Goal: Transaction & Acquisition: Purchase product/service

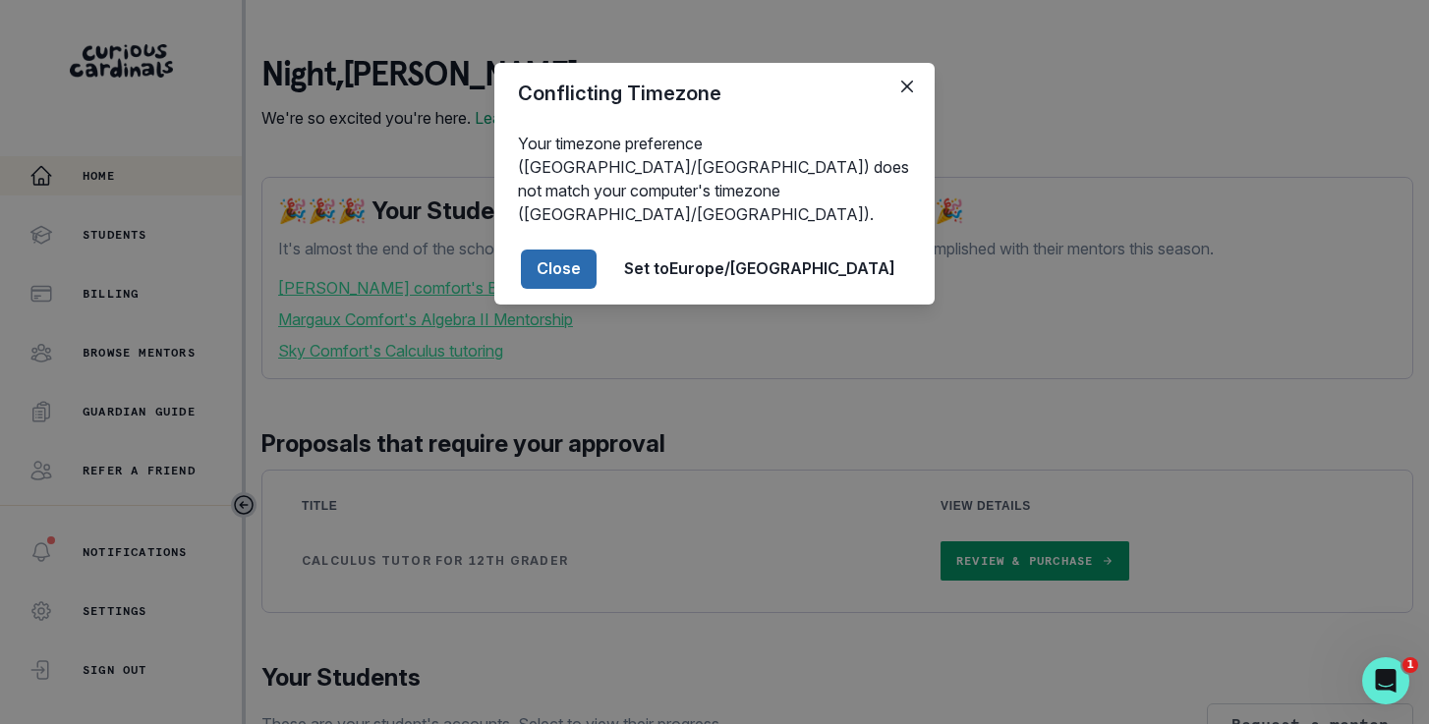
click at [597, 250] on button "Close" at bounding box center [559, 269] width 76 height 39
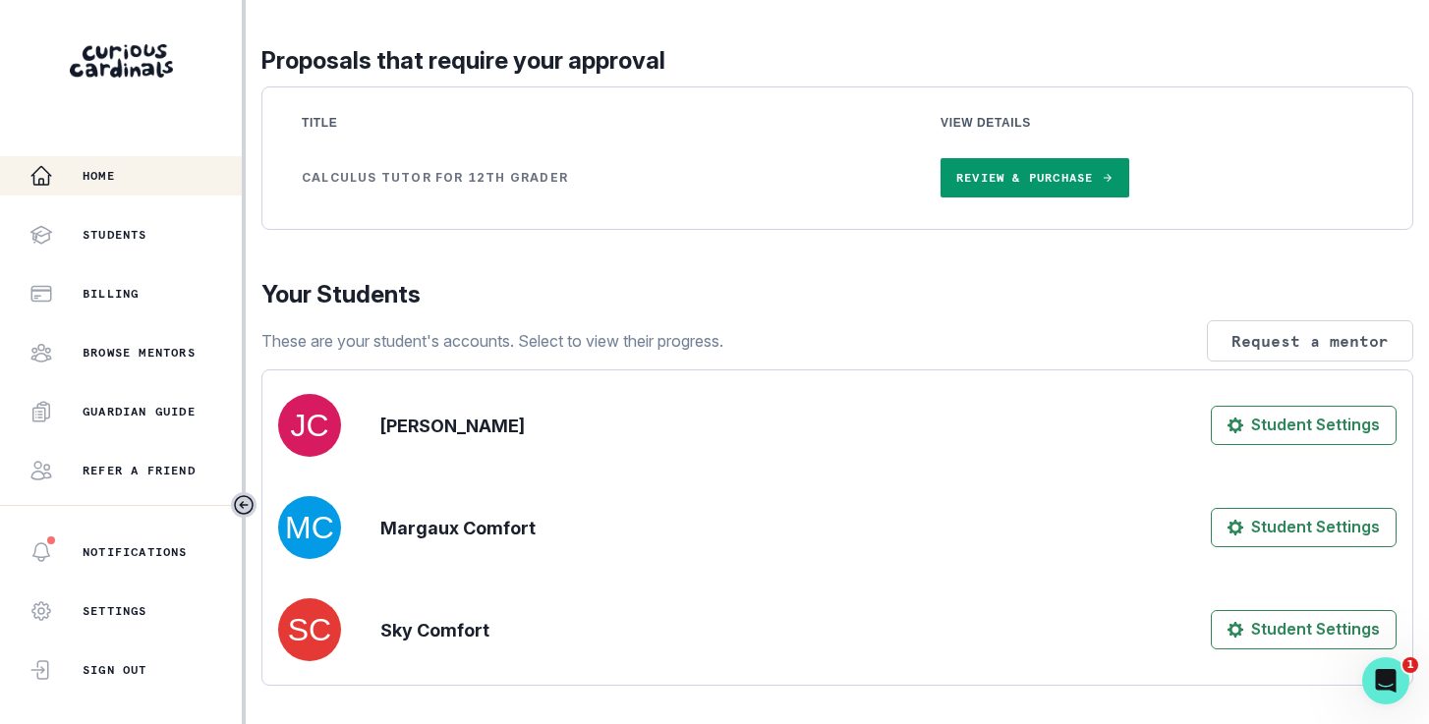
scroll to position [376, 0]
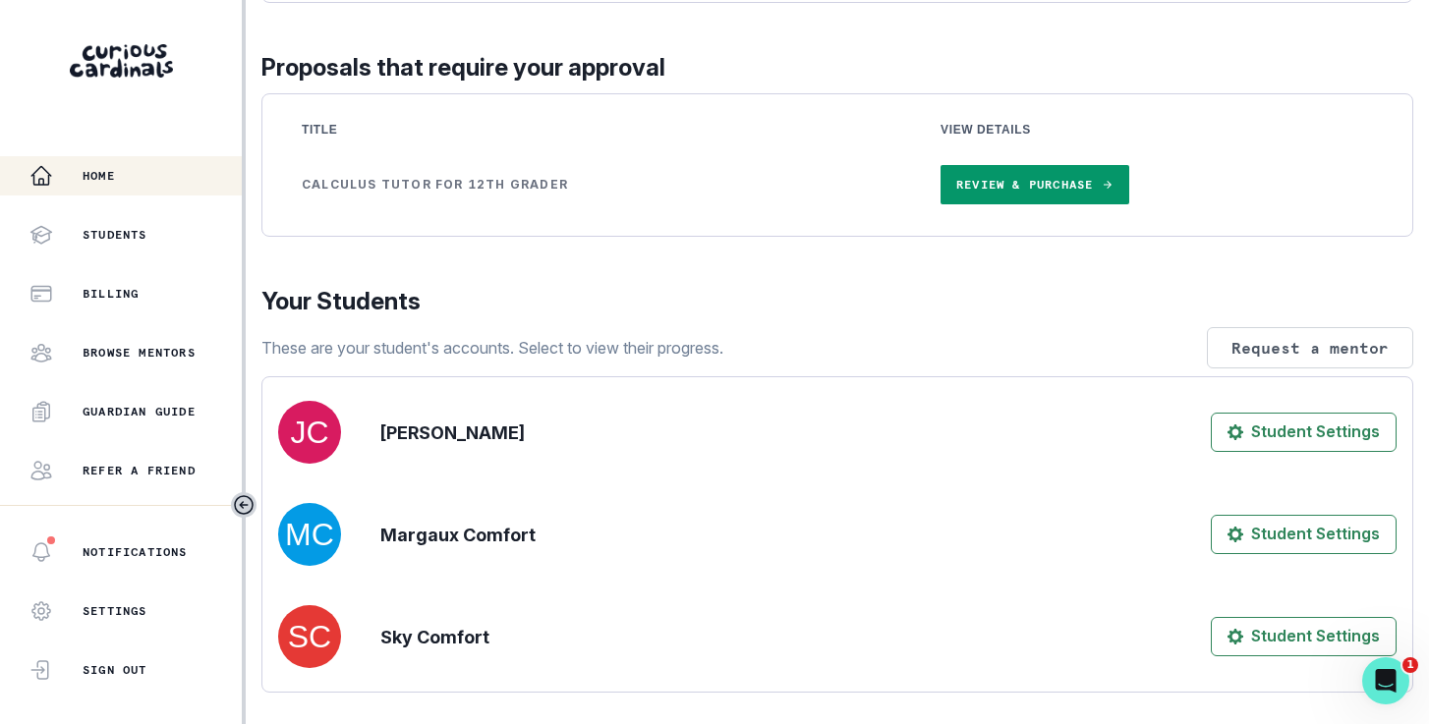
click at [1024, 204] on link "Review & Purchase" at bounding box center [1035, 184] width 188 height 39
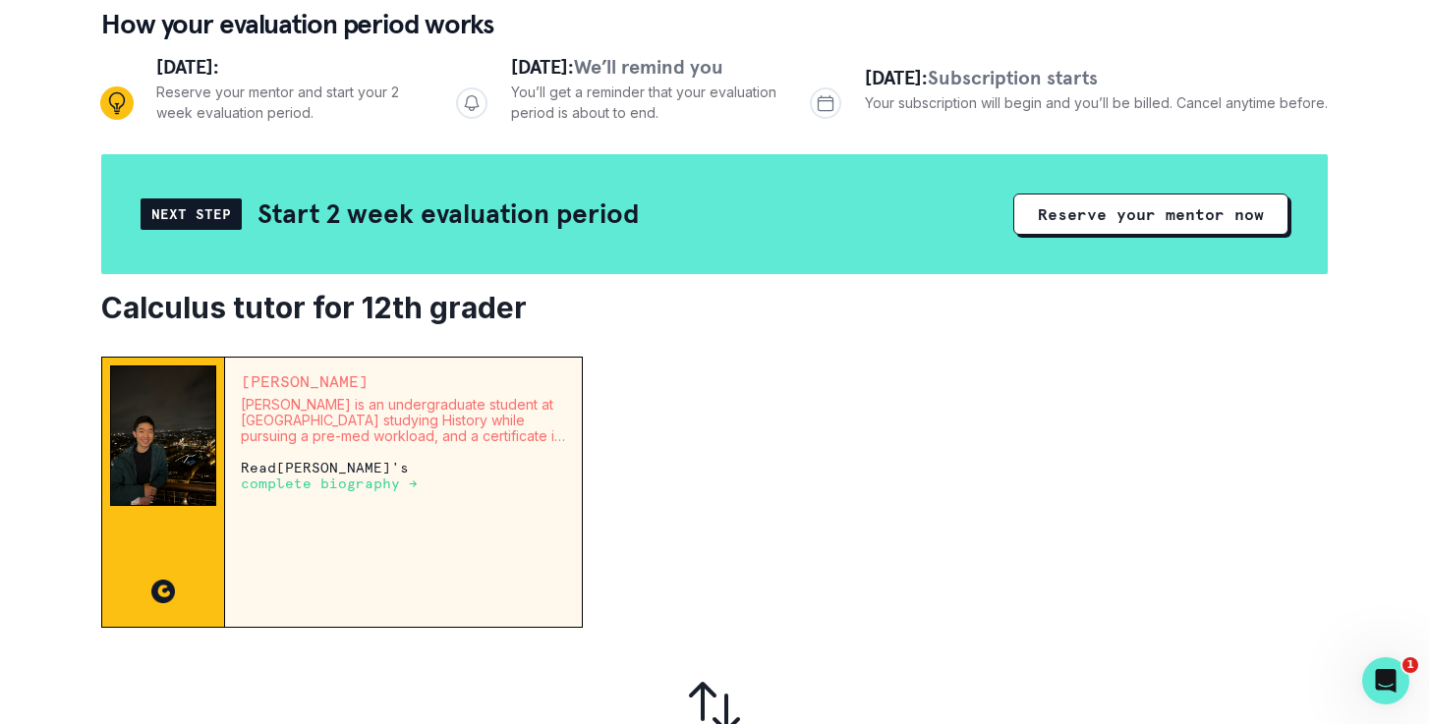
scroll to position [218, 0]
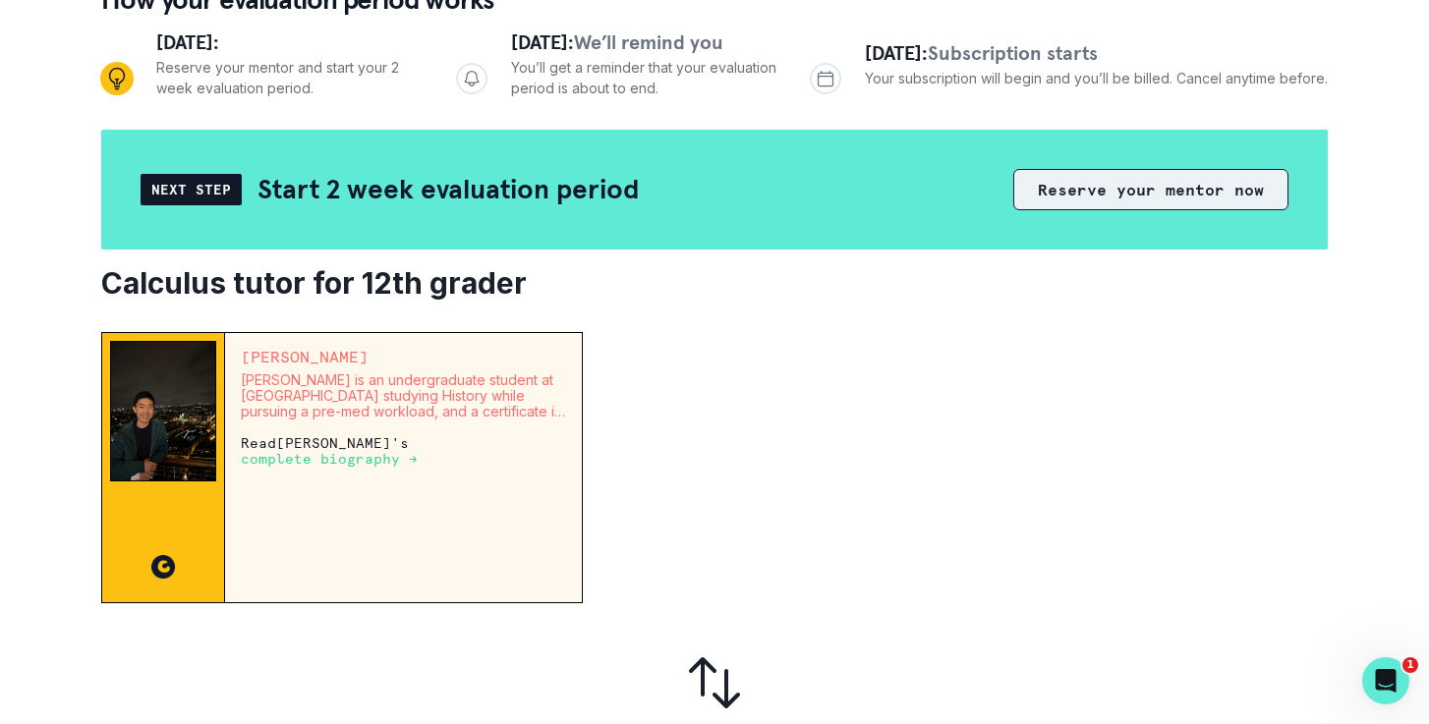
click at [1174, 189] on button "Reserve your mentor now" at bounding box center [1150, 189] width 275 height 41
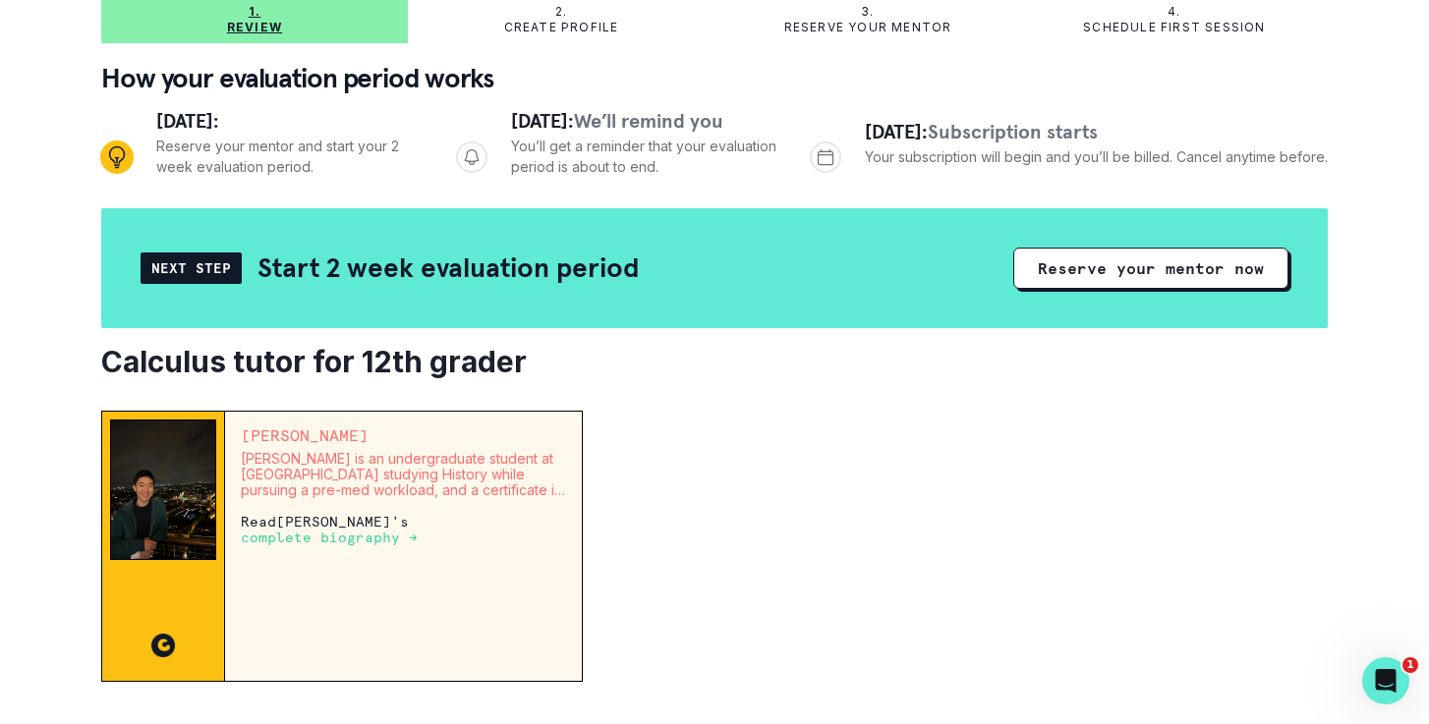
scroll to position [149, 0]
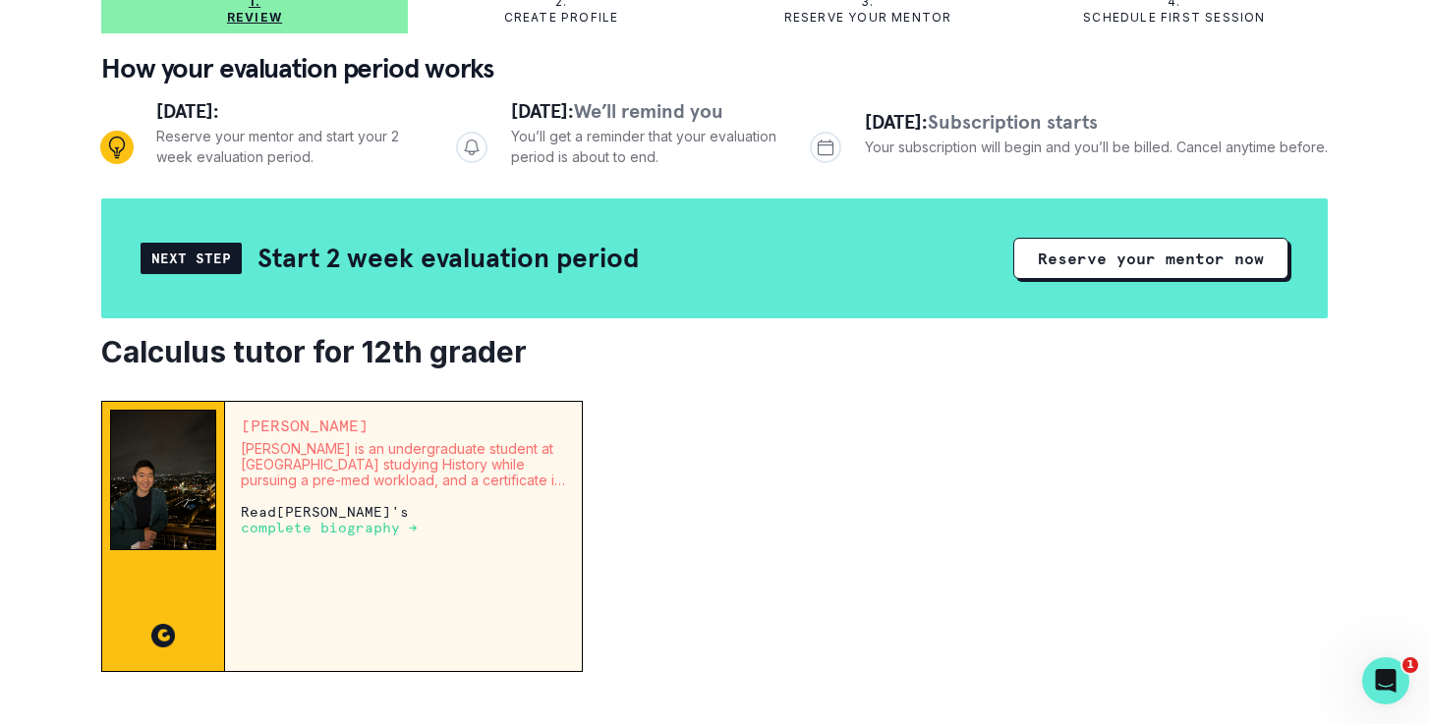
click at [377, 529] on p "complete biography →" at bounding box center [329, 528] width 177 height 16
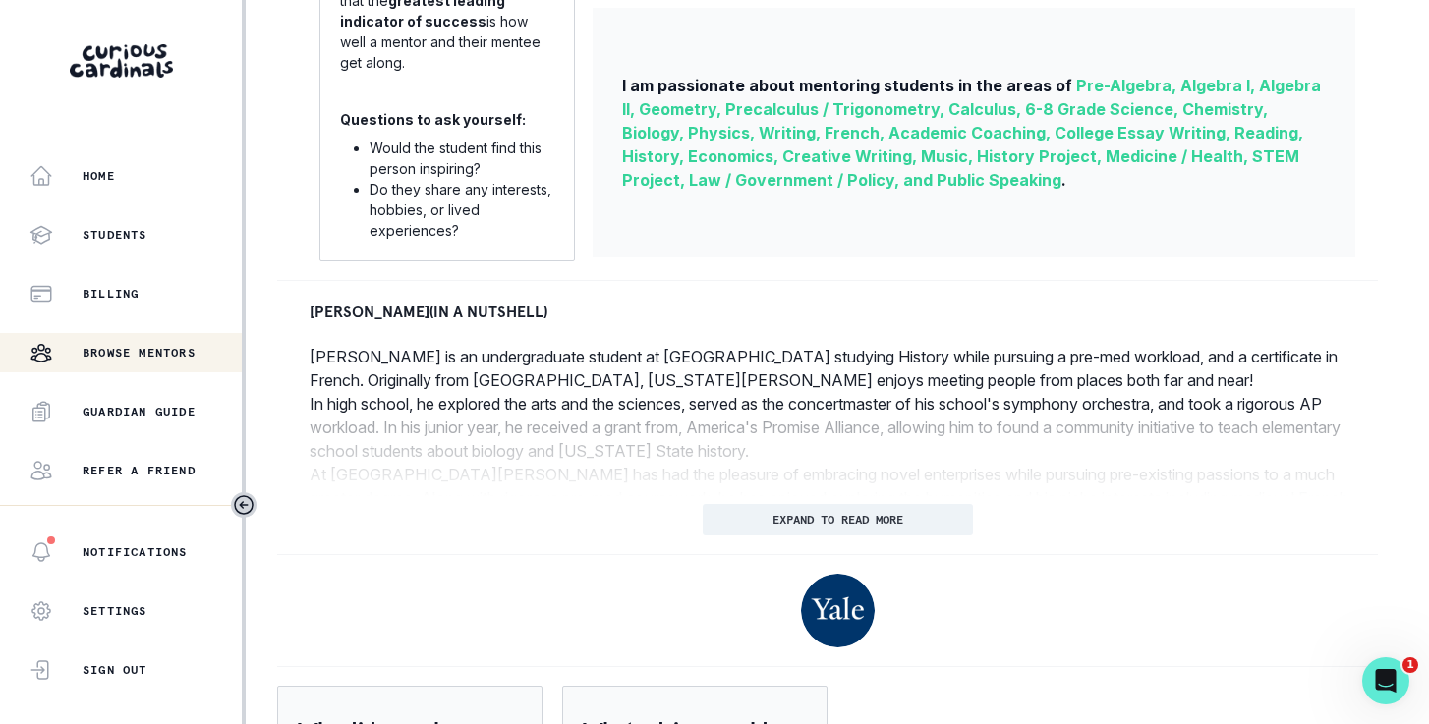
scroll to position [692, 0]
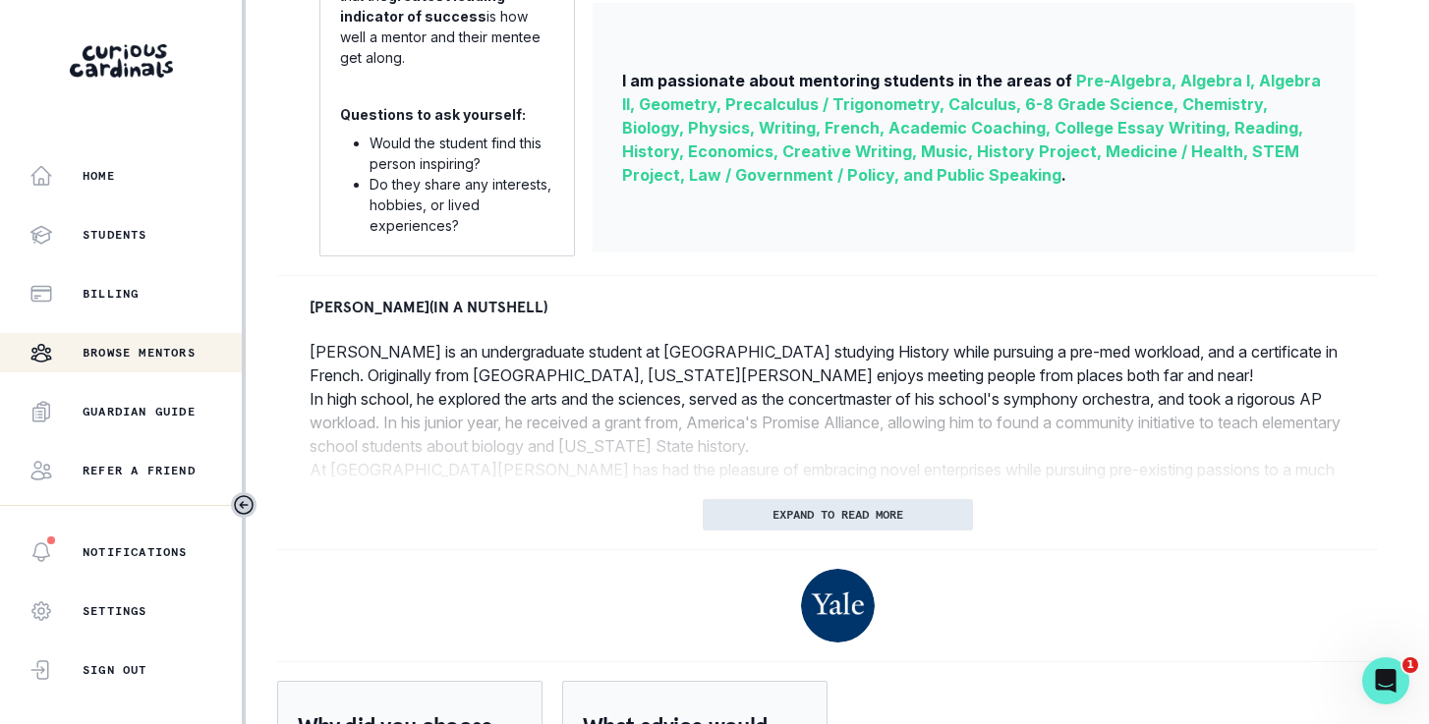
click at [785, 511] on p "EXPAND TO READ MORE" at bounding box center [838, 515] width 131 height 14
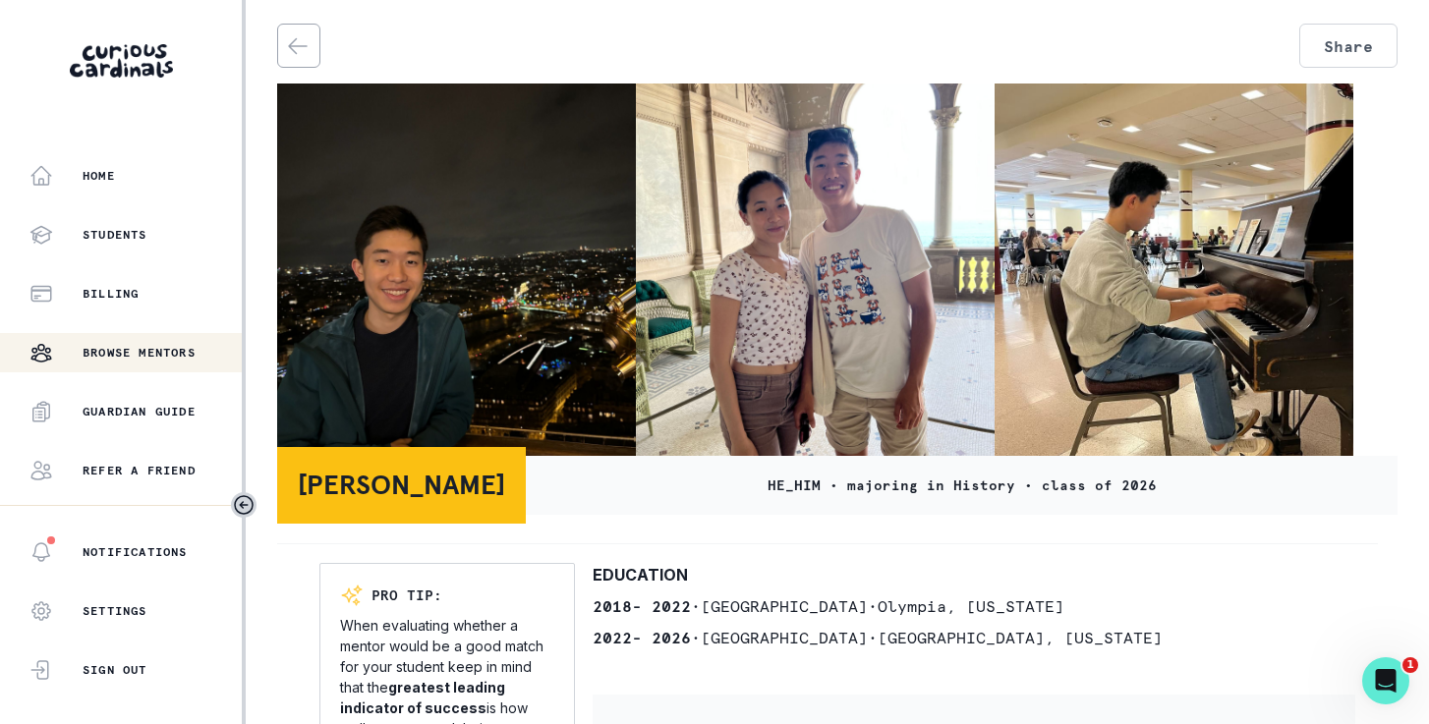
scroll to position [0, 0]
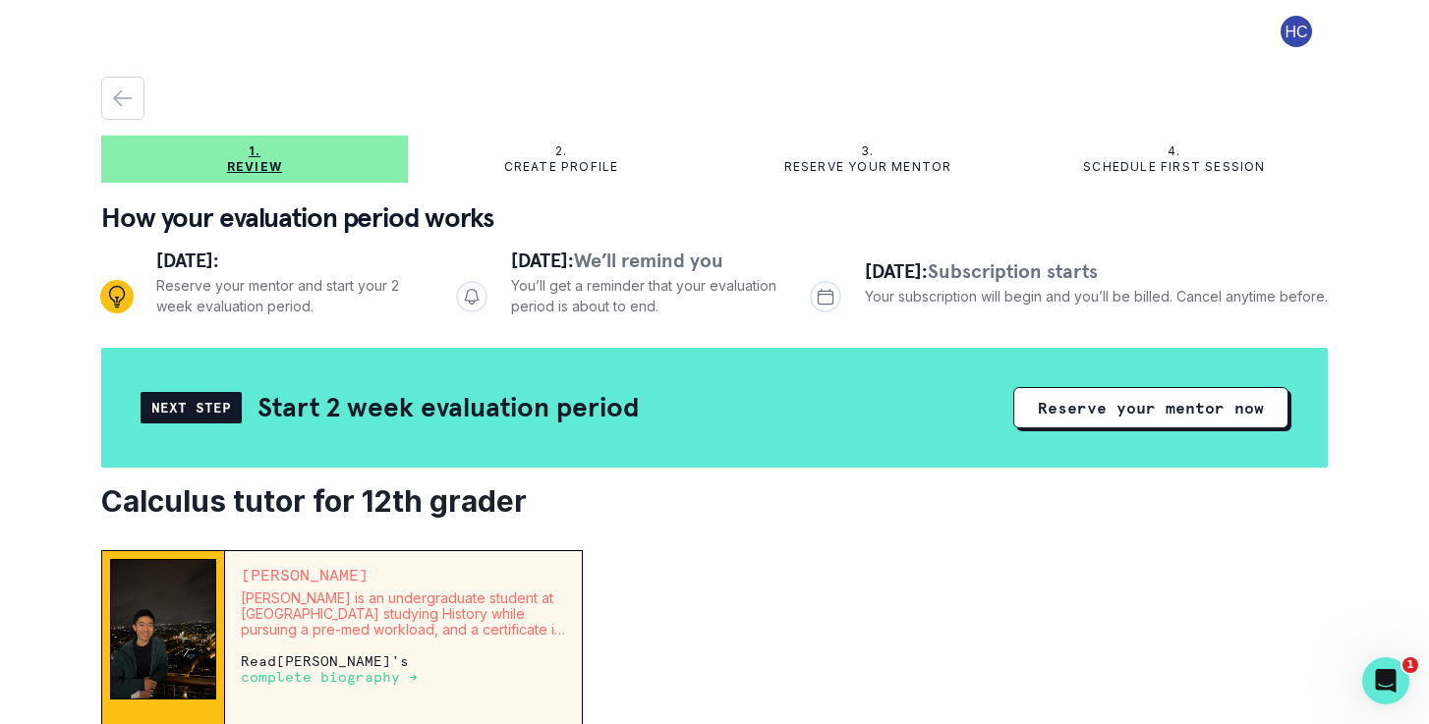
click at [118, 92] on icon "button" at bounding box center [123, 99] width 24 height 24
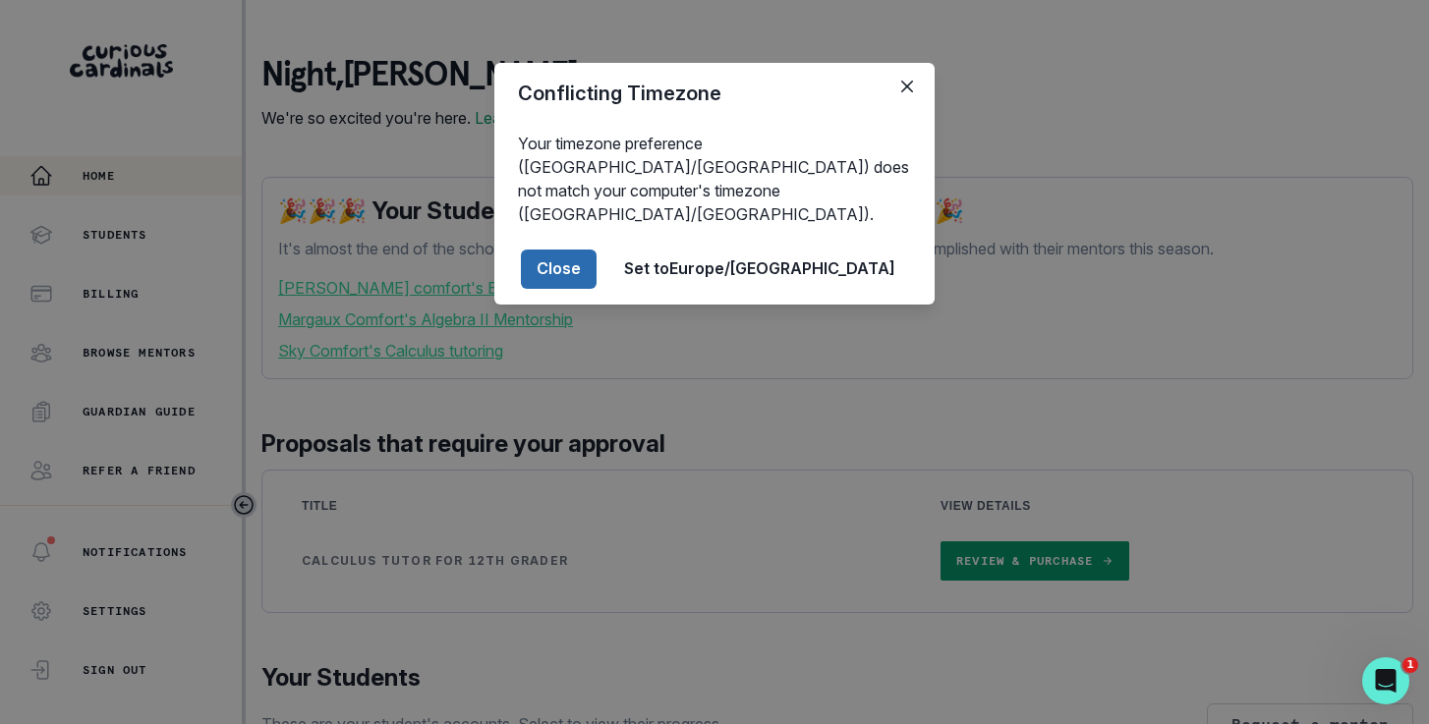
click at [597, 250] on button "Close" at bounding box center [559, 269] width 76 height 39
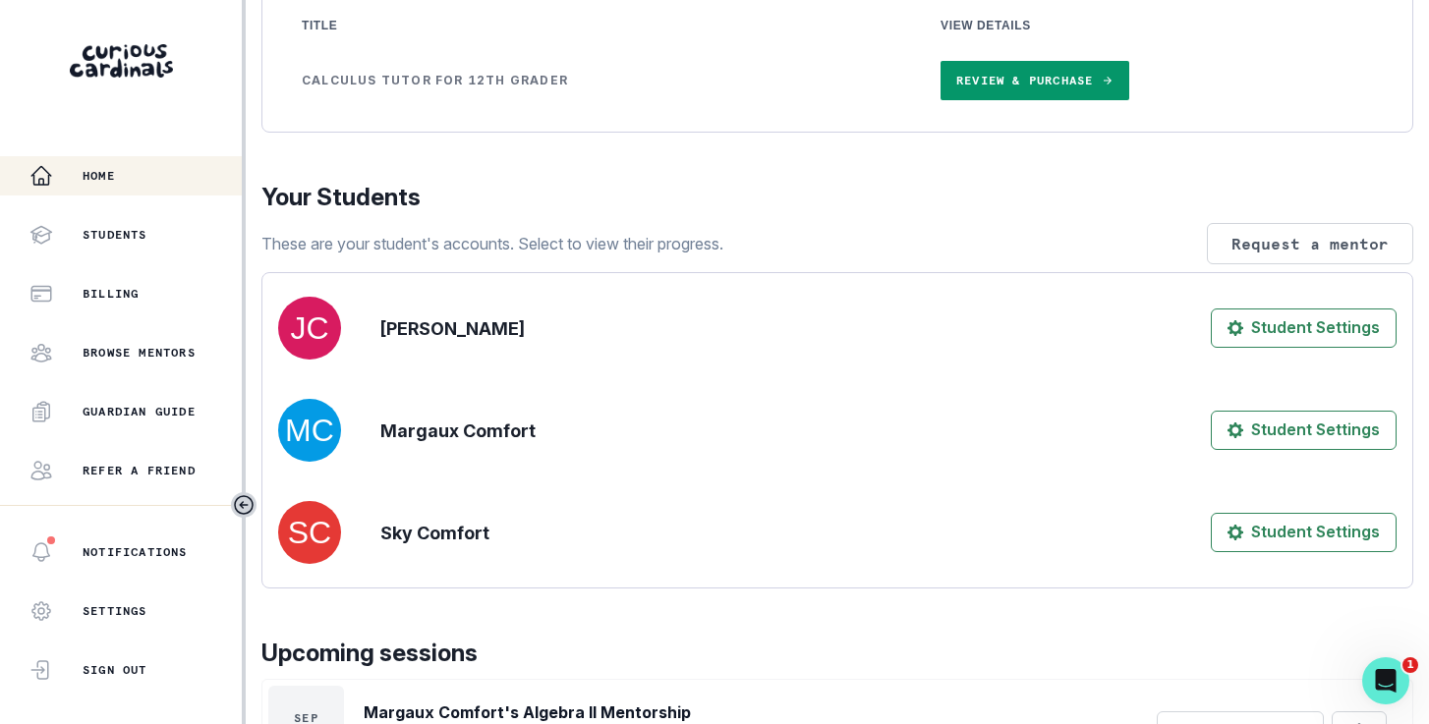
scroll to position [482, 0]
click at [434, 443] on p "Margaux Comfort" at bounding box center [457, 430] width 155 height 27
click at [307, 456] on img at bounding box center [309, 429] width 63 height 63
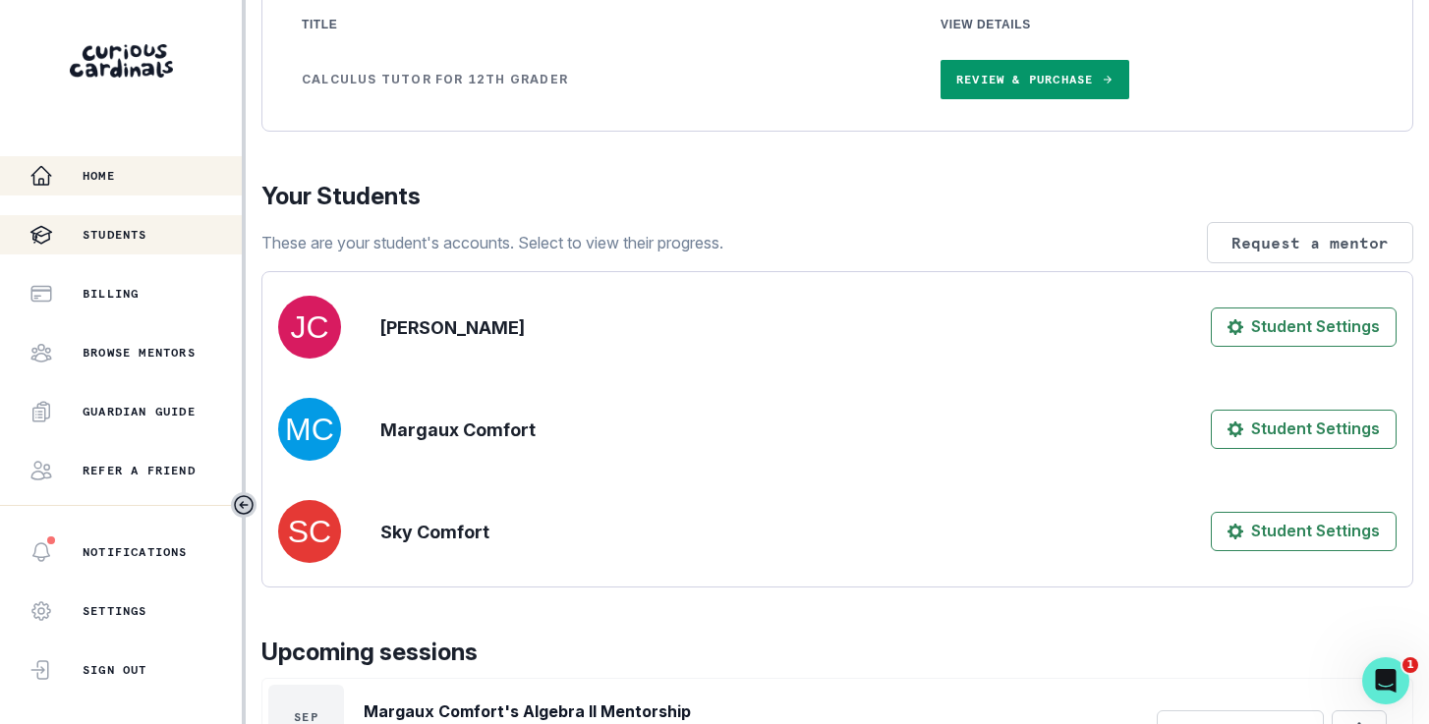
click at [132, 240] on p "Students" at bounding box center [115, 235] width 65 height 16
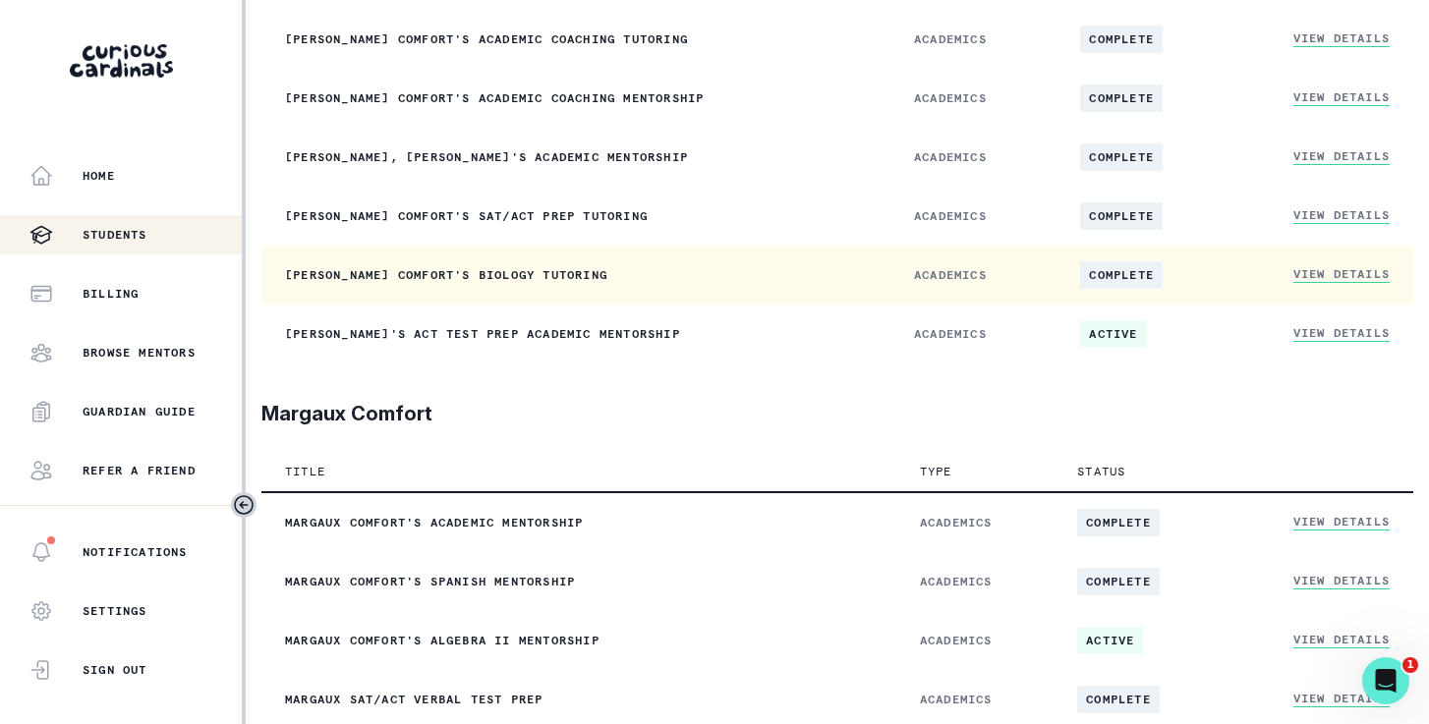
scroll to position [807, 0]
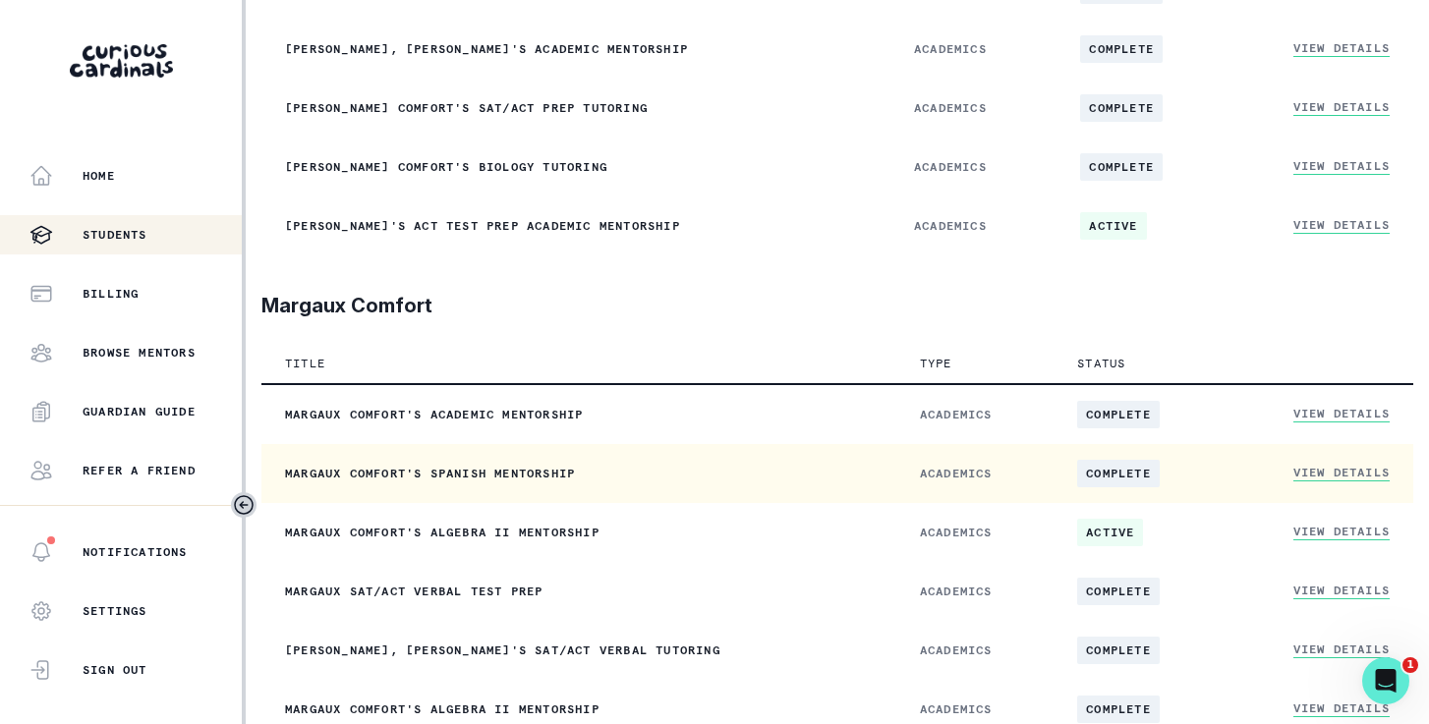
click at [477, 495] on td "Margaux Comfort's Spanish Mentorship" at bounding box center [578, 473] width 635 height 59
click at [1326, 482] on link "View Details" at bounding box center [1342, 473] width 96 height 17
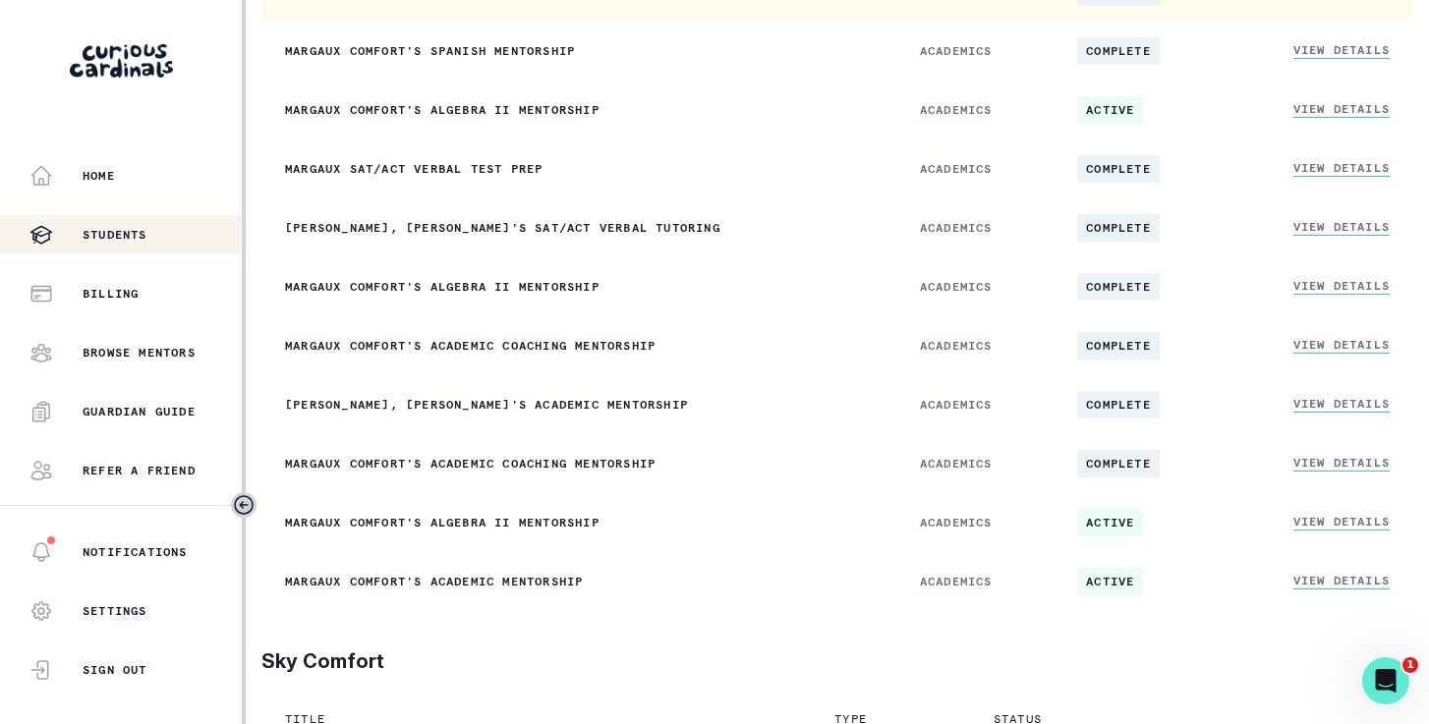
scroll to position [1233, 0]
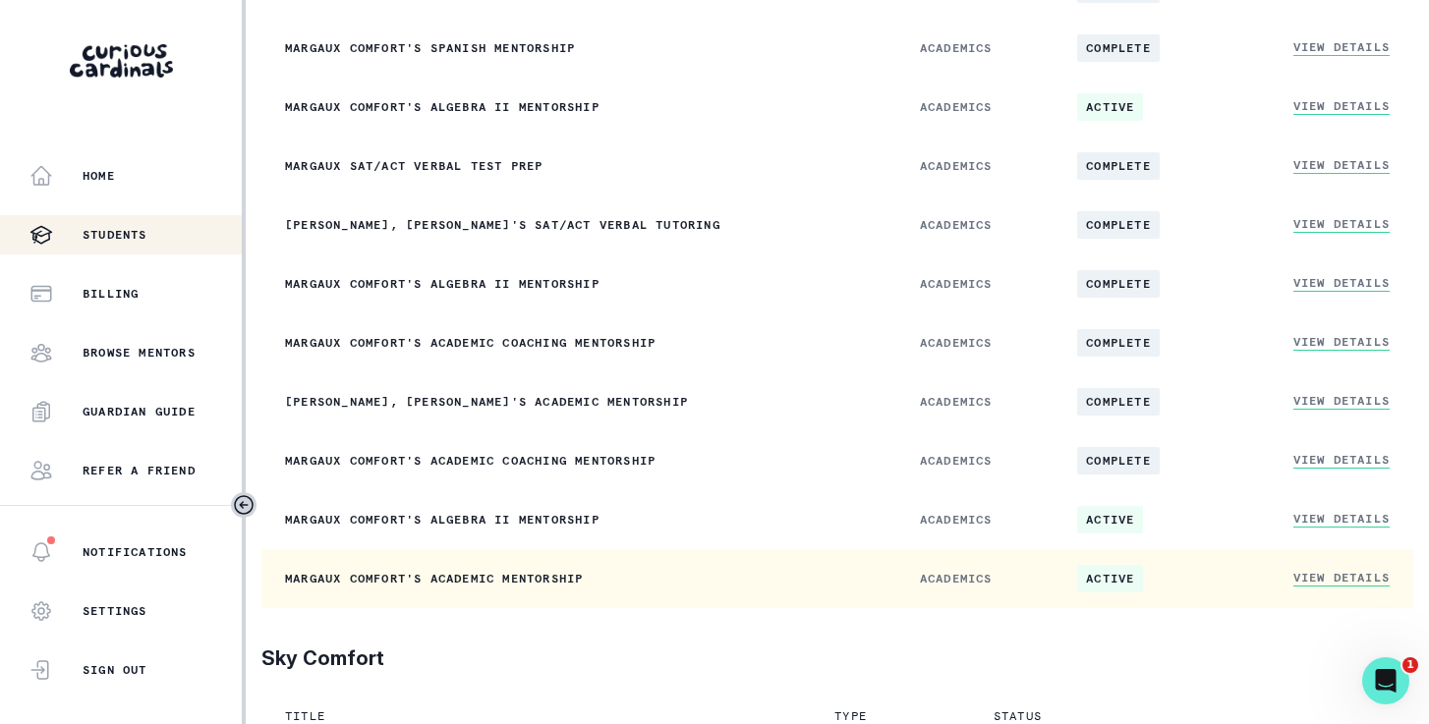
click at [1338, 587] on link "View Details" at bounding box center [1342, 578] width 96 height 17
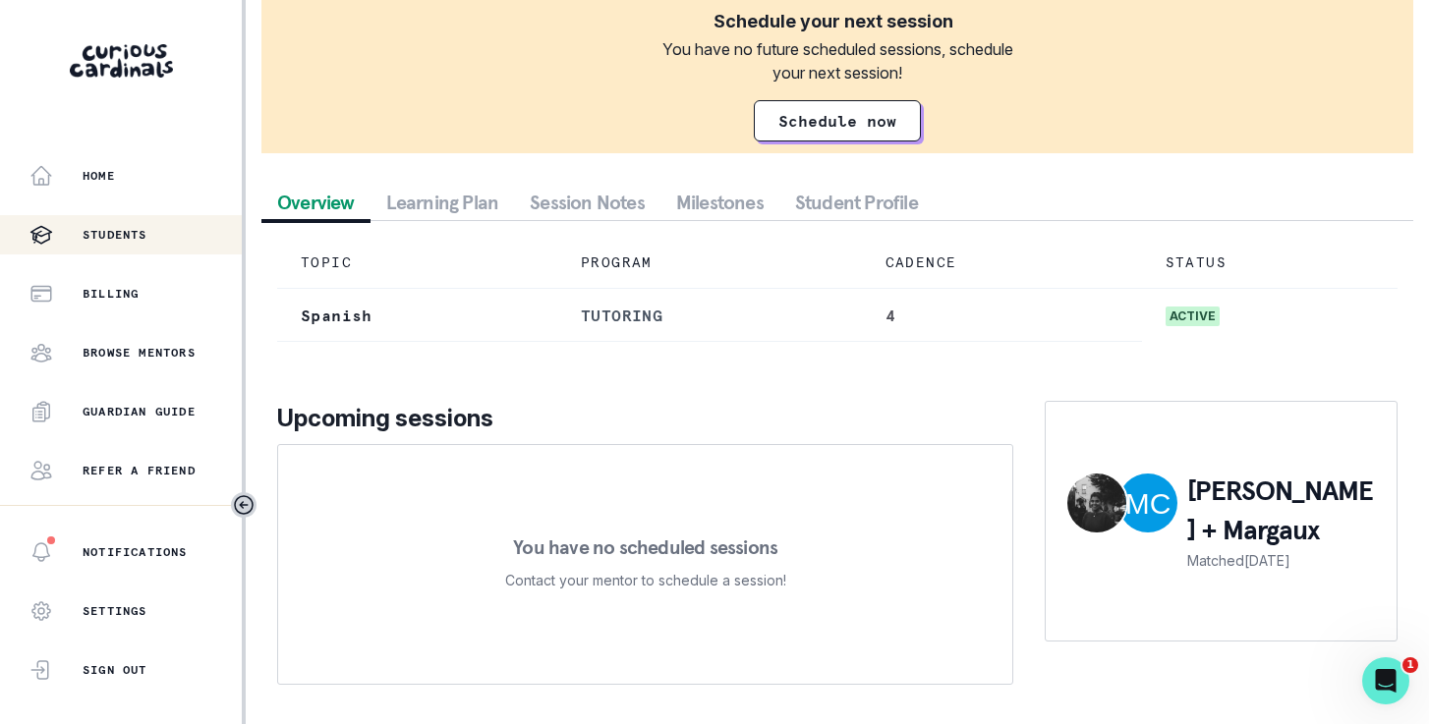
click at [124, 238] on p "Students" at bounding box center [115, 235] width 65 height 16
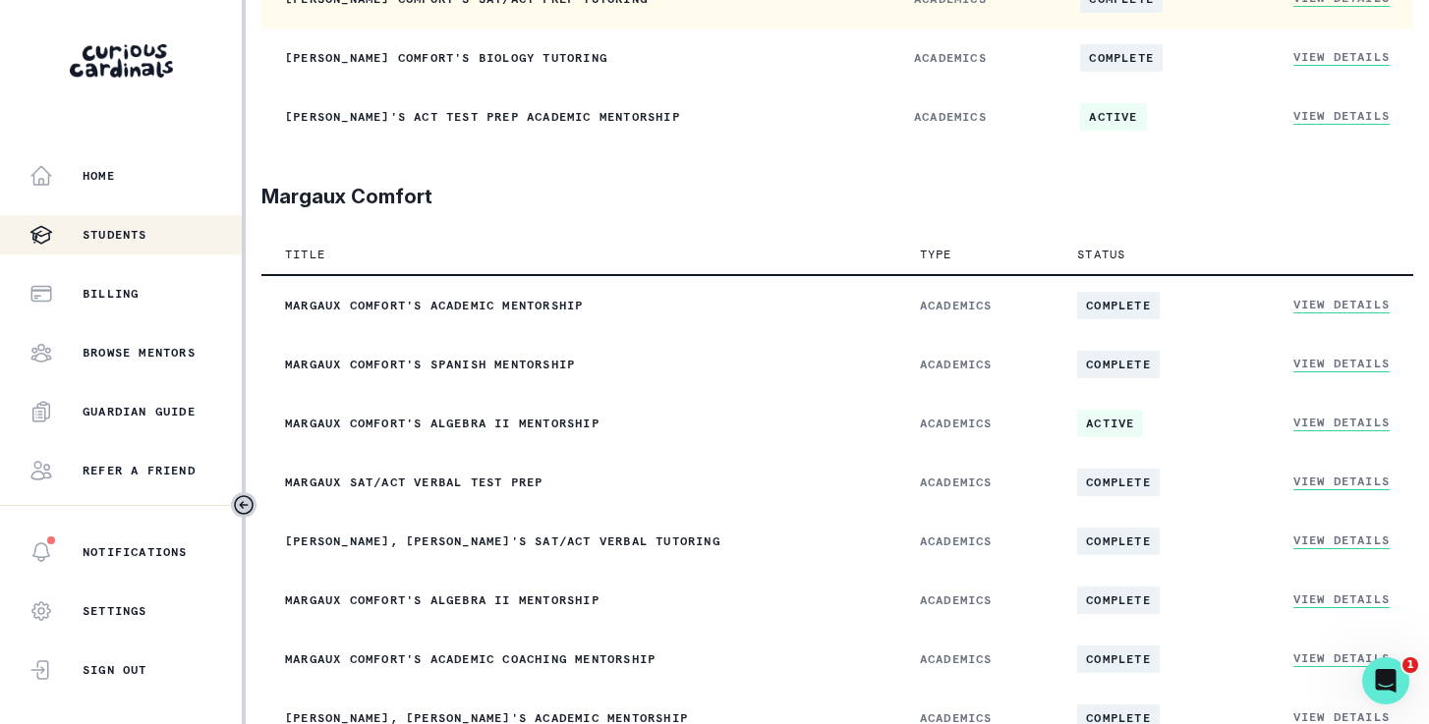
scroll to position [926, 0]
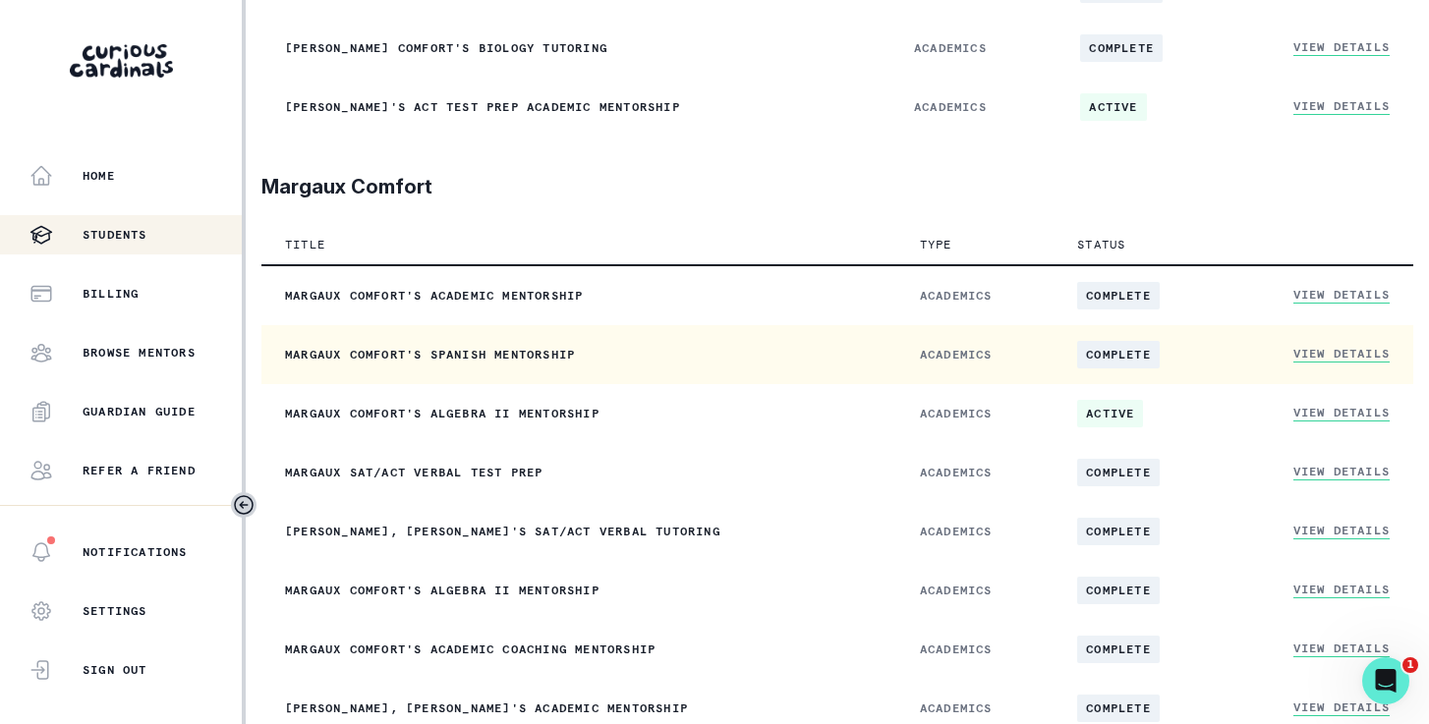
click at [525, 353] on td "Margaux Comfort's Spanish Mentorship" at bounding box center [578, 354] width 635 height 59
click at [1342, 363] on link "View Details" at bounding box center [1342, 354] width 96 height 17
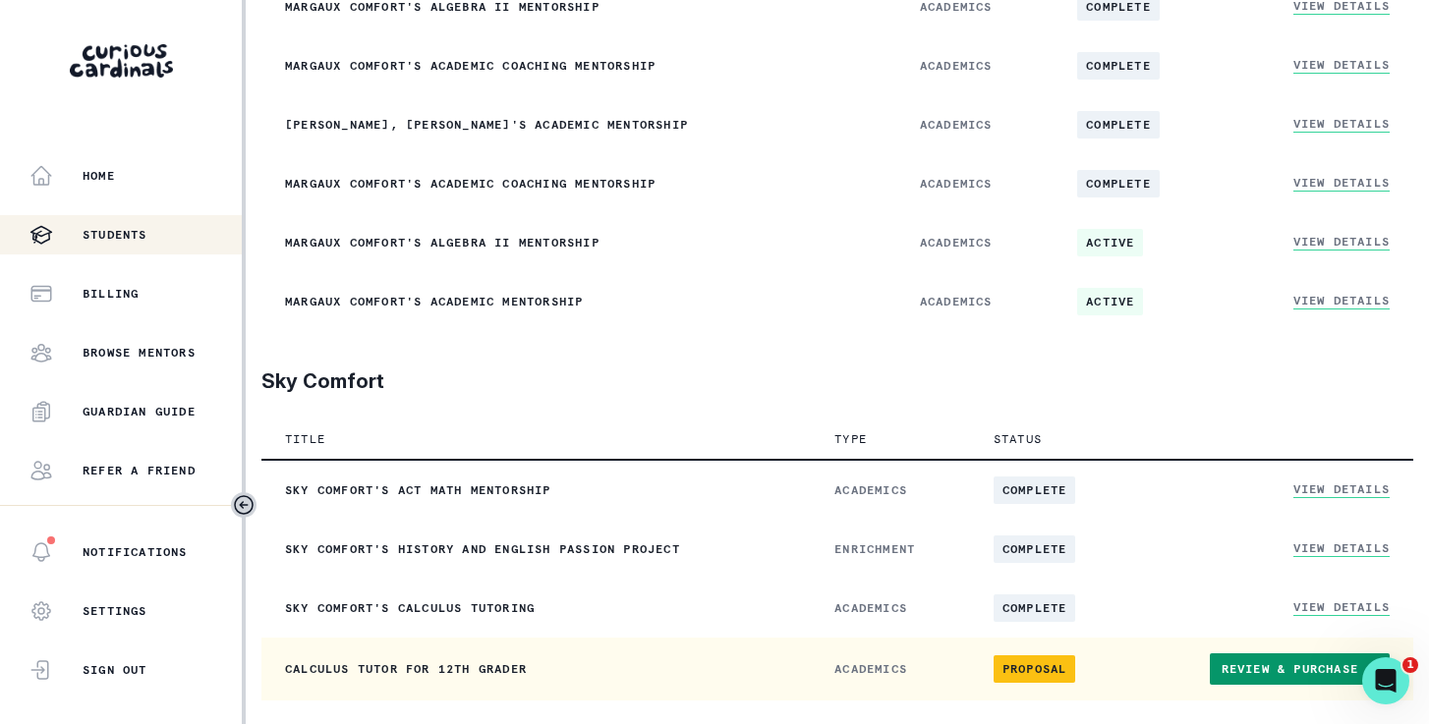
click at [1036, 663] on span "Proposal" at bounding box center [1035, 670] width 83 height 28
click at [1242, 667] on link "Review & Purchase" at bounding box center [1300, 669] width 180 height 31
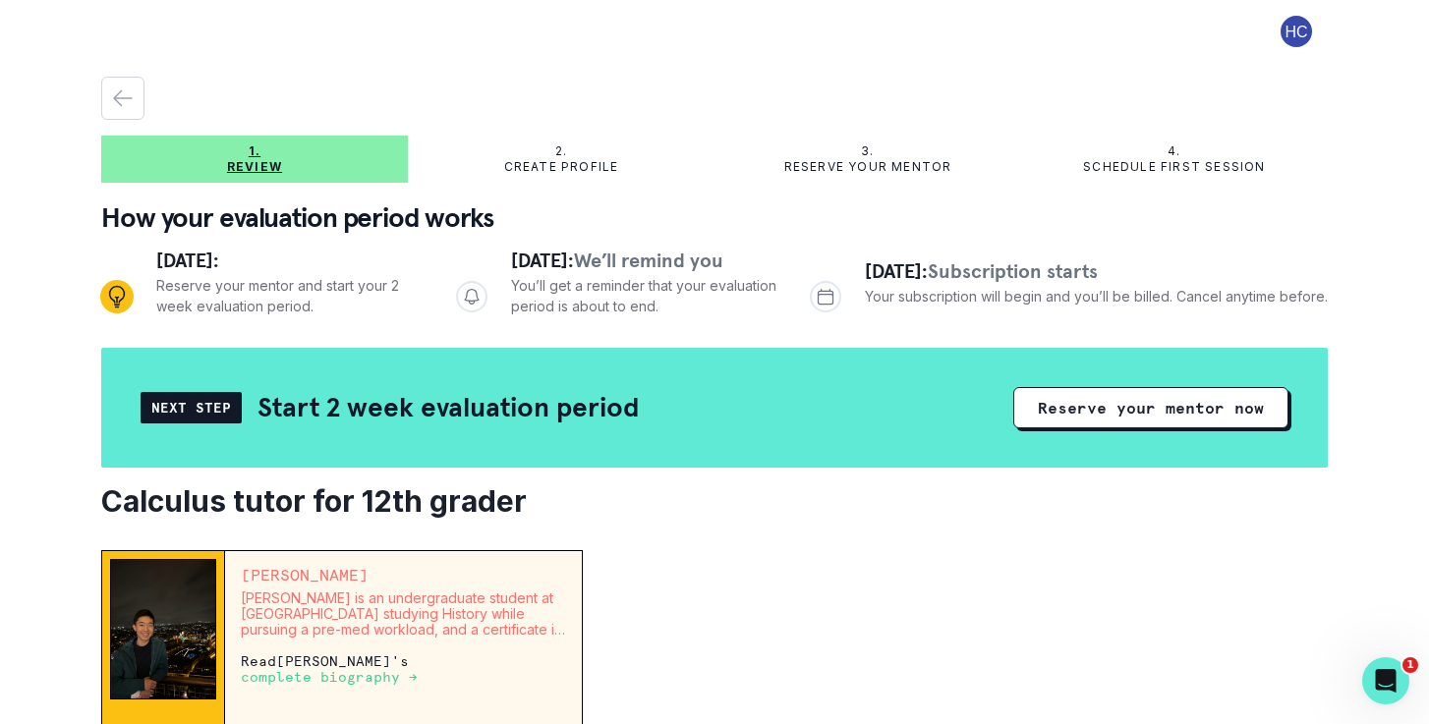
click at [123, 92] on icon "button" at bounding box center [123, 99] width 24 height 24
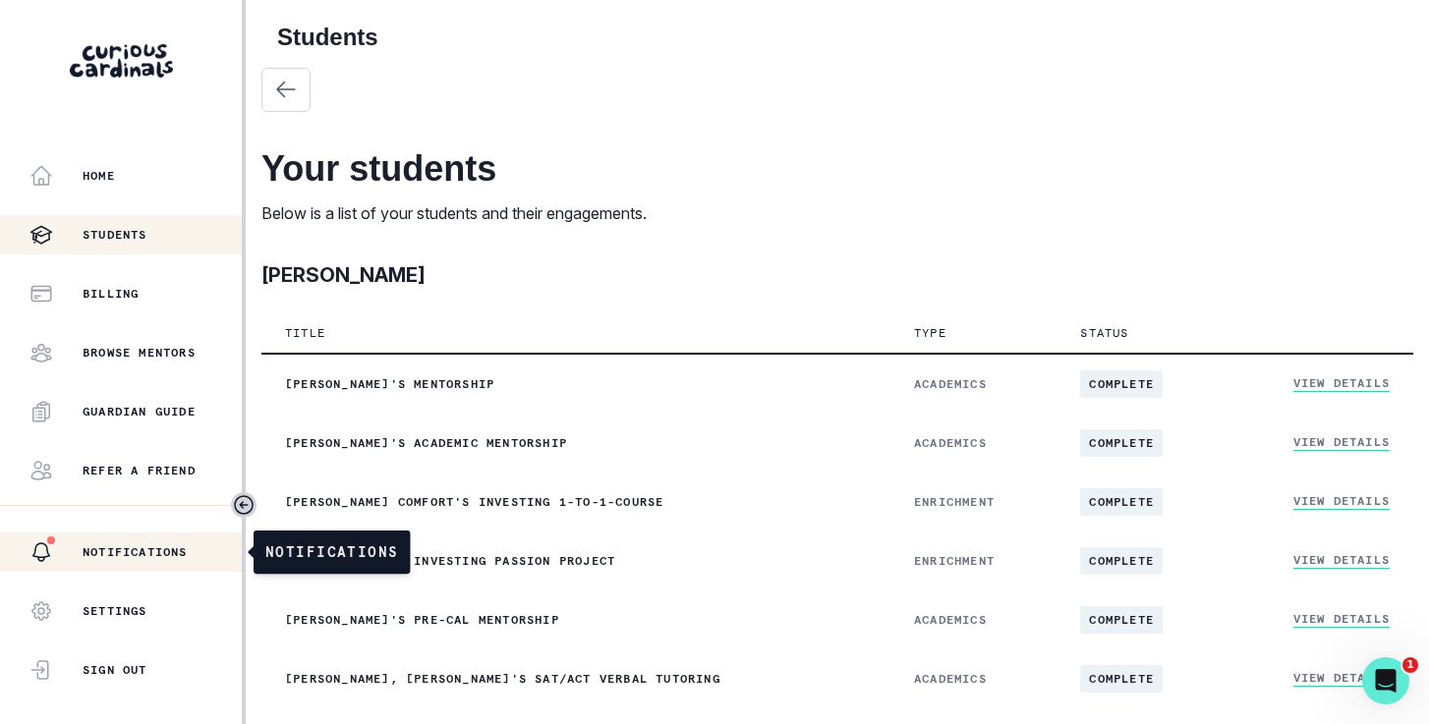
click at [91, 534] on button "Notifications" at bounding box center [121, 552] width 242 height 39
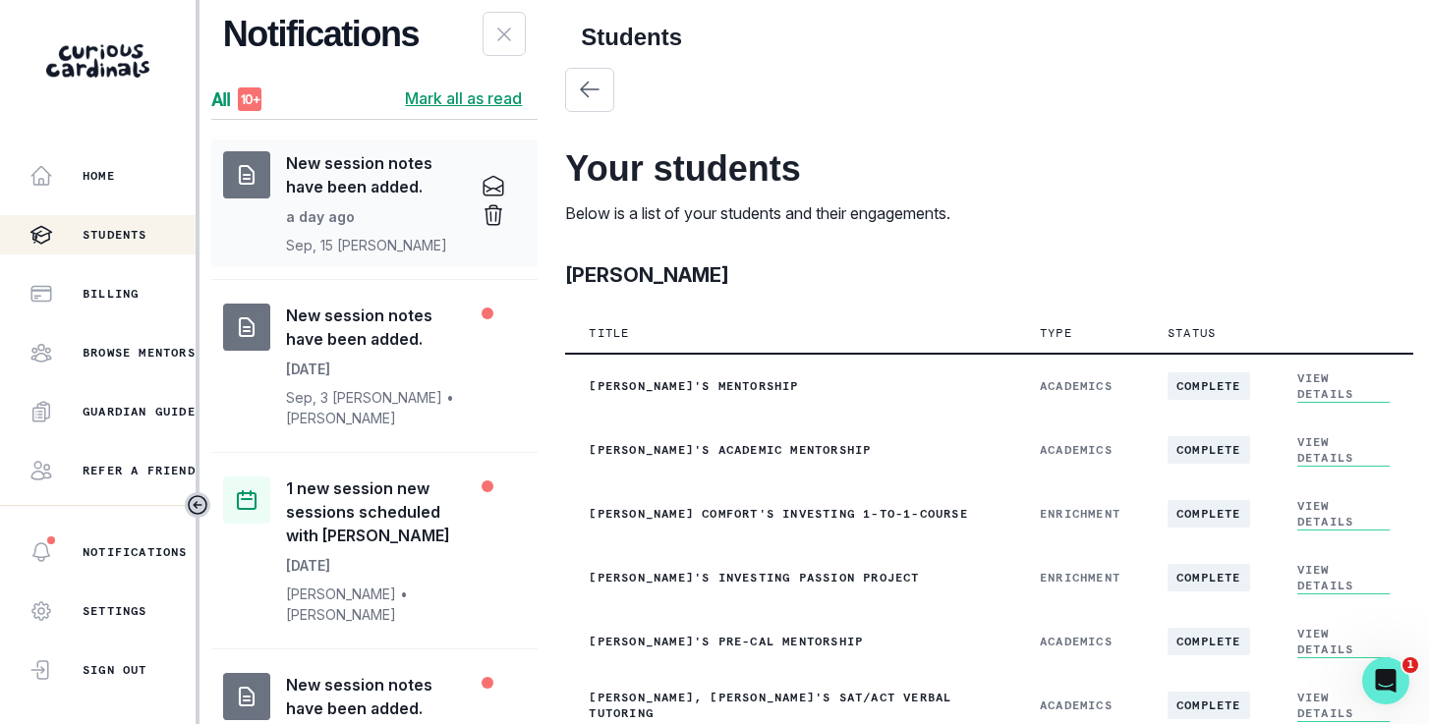
click at [440, 235] on p "Sep, 15 [PERSON_NAME]" at bounding box center [366, 245] width 161 height 21
